Goal: Navigation & Orientation: Find specific page/section

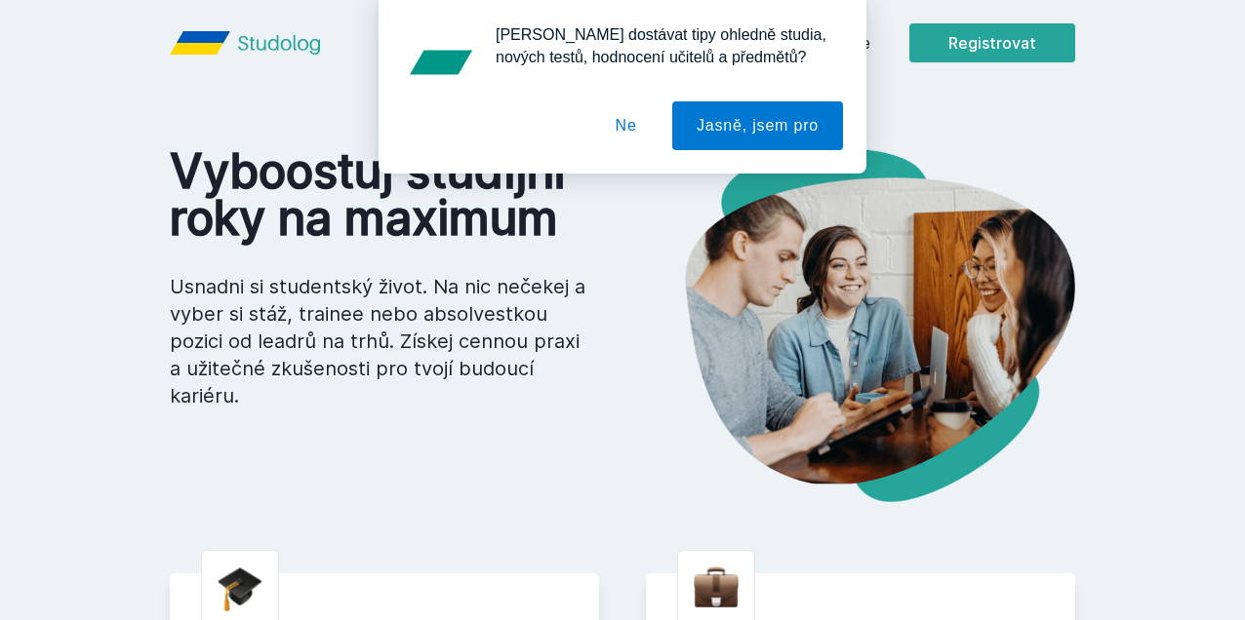
click at [621, 126] on button "Ne" at bounding box center [626, 125] width 70 height 49
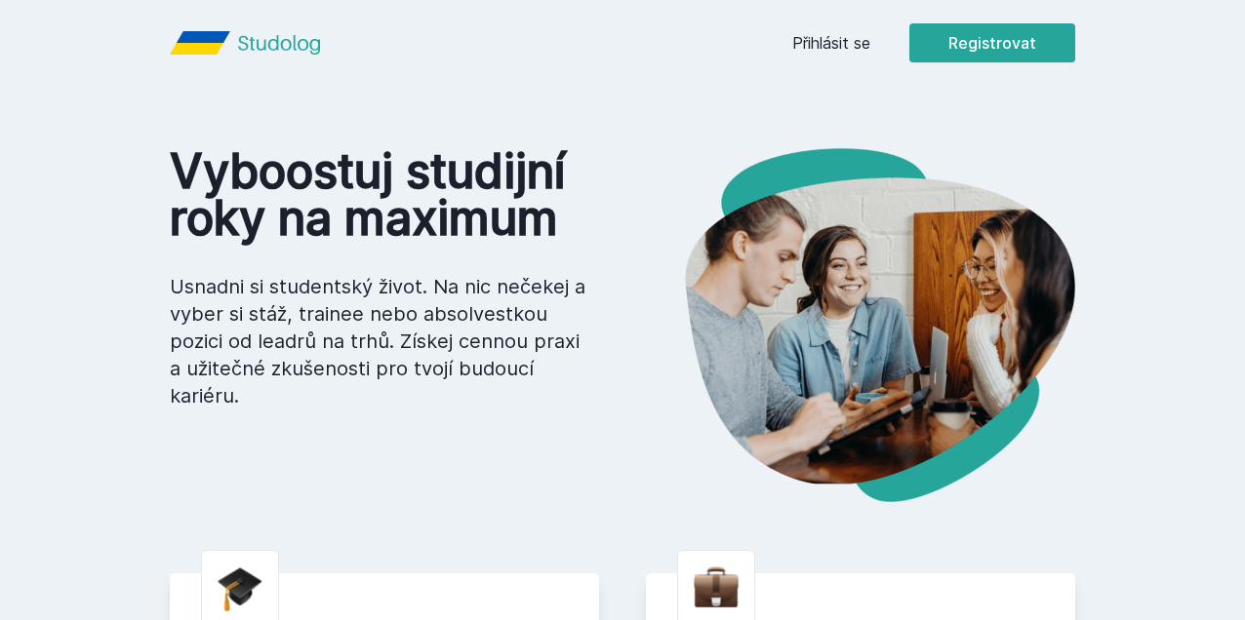
click at [829, 34] on link "Přihlásit se" at bounding box center [831, 42] width 78 height 23
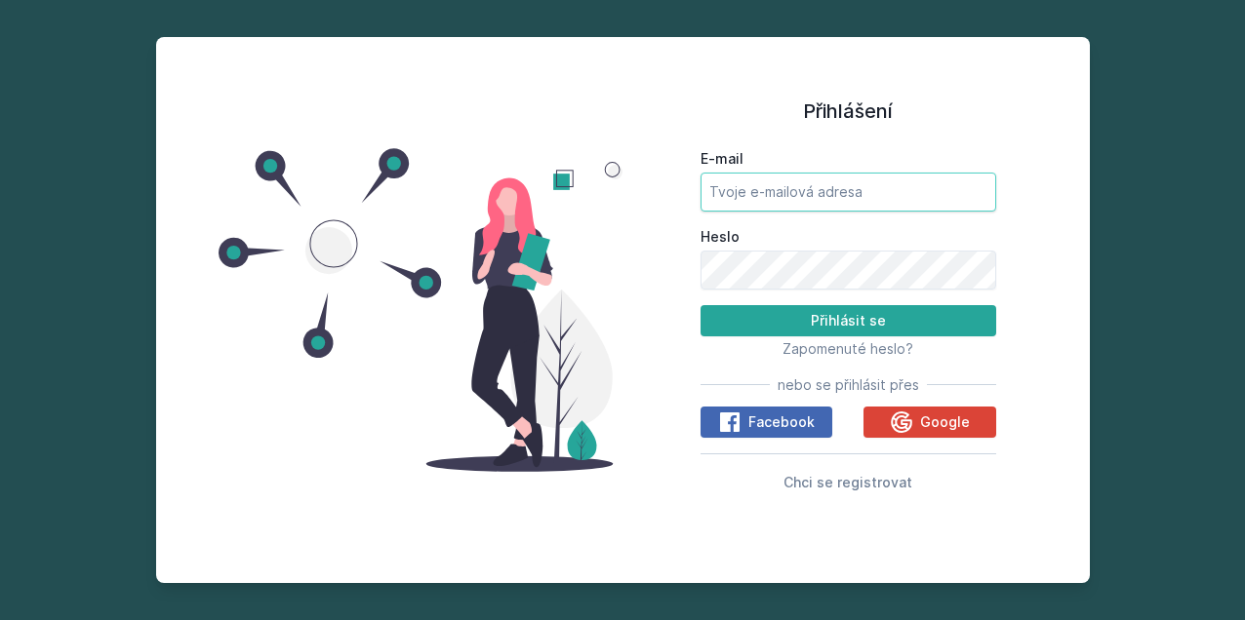
type input "[EMAIL_ADDRESS][DOMAIN_NAME]"
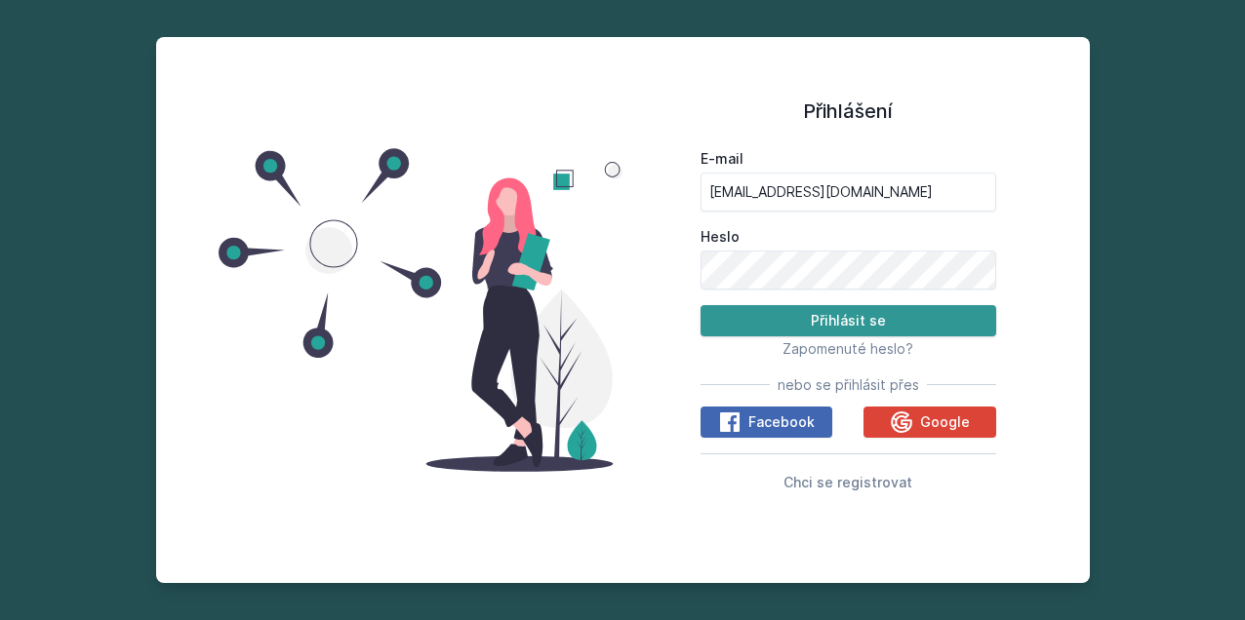
click at [820, 329] on button "Přihlásit se" at bounding box center [848, 320] width 296 height 31
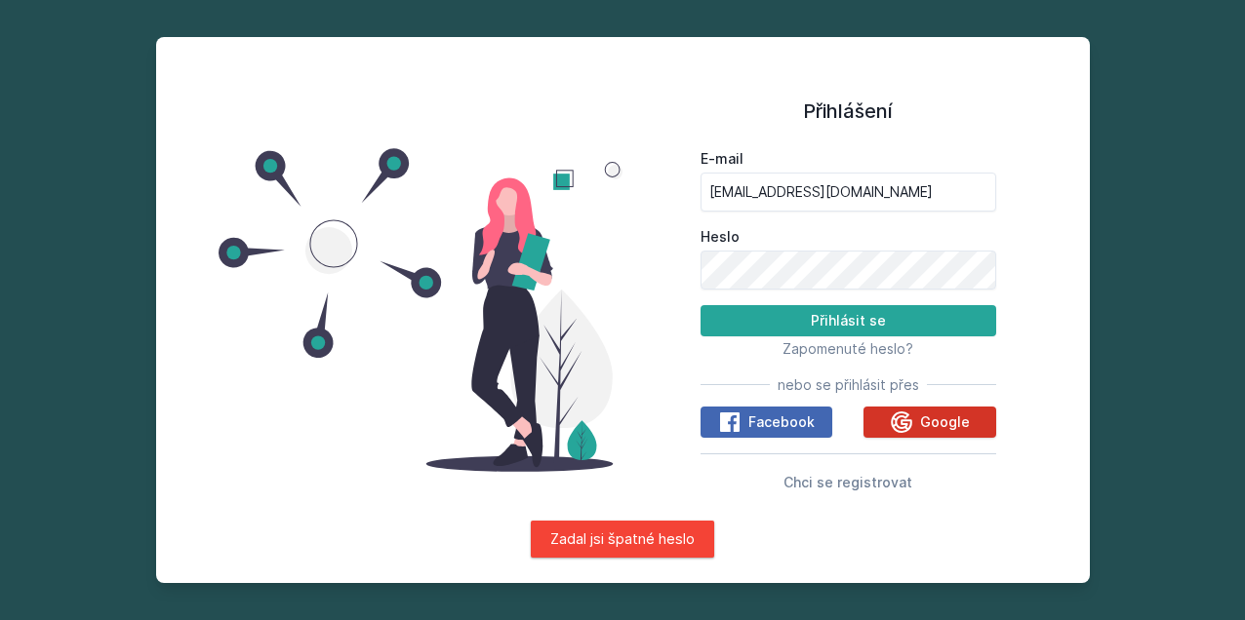
click at [903, 427] on icon at bounding box center [901, 421] width 21 height 21
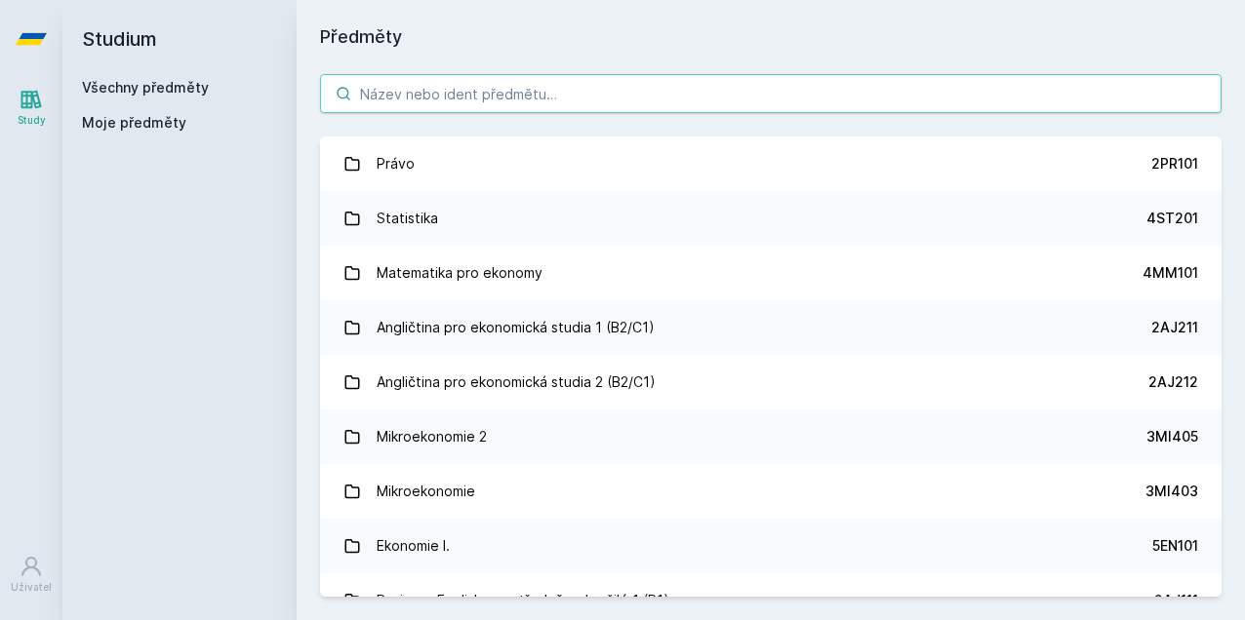
click at [389, 95] on input "search" at bounding box center [770, 93] width 901 height 39
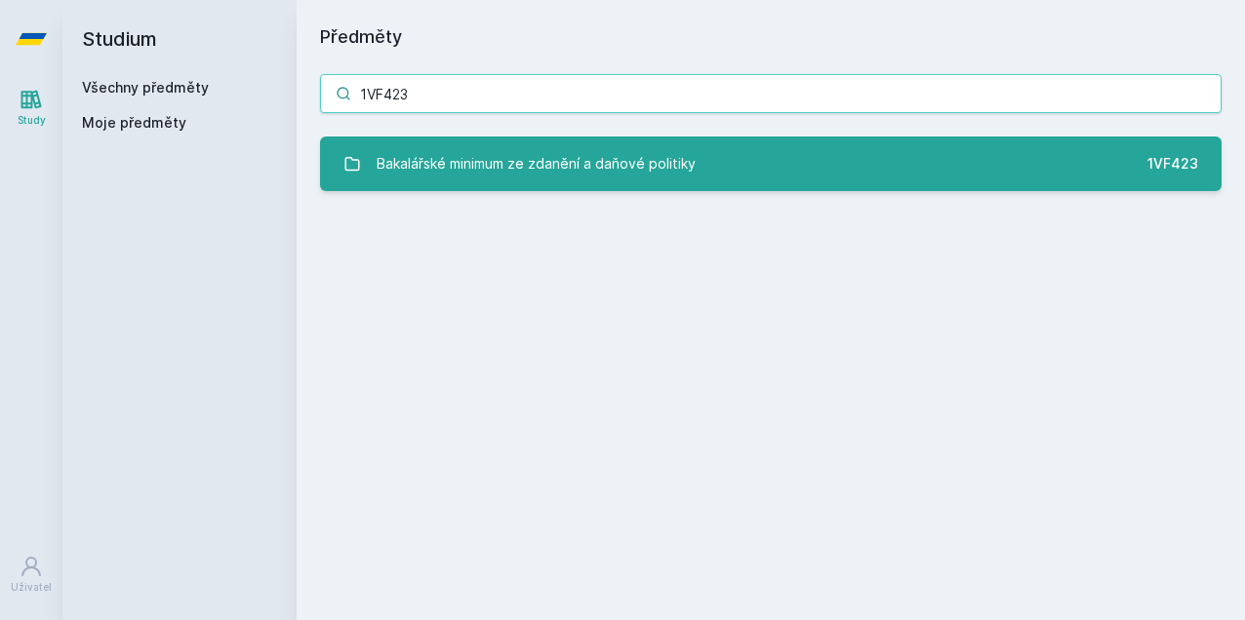
type input "1VF423"
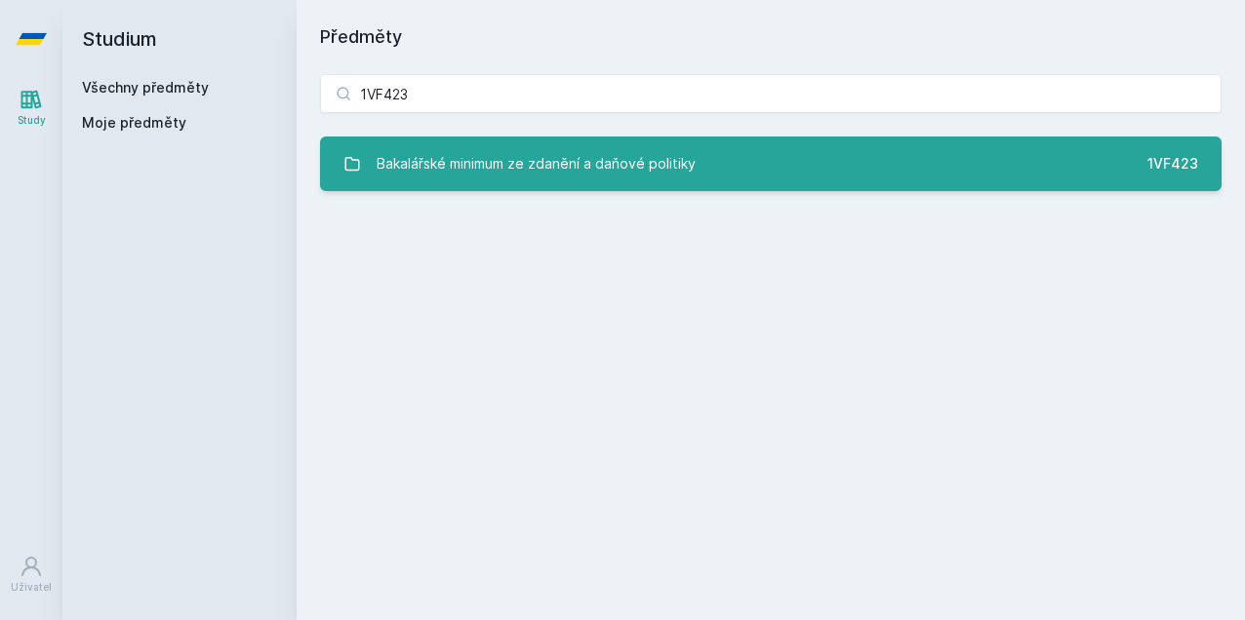
click at [468, 157] on div "Bakalářské minimum ze zdanění a daňové politiky" at bounding box center [536, 163] width 319 height 39
